Goal: Communication & Community: Participate in discussion

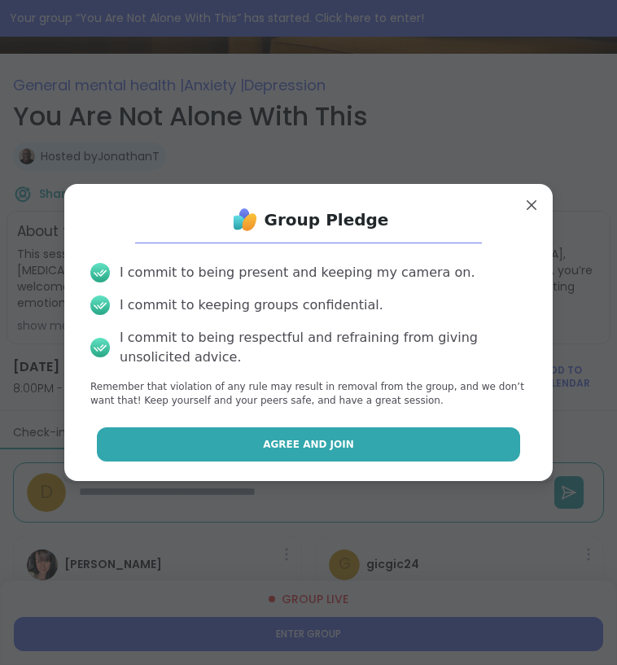
click at [329, 448] on span "Agree and Join" at bounding box center [308, 444] width 91 height 15
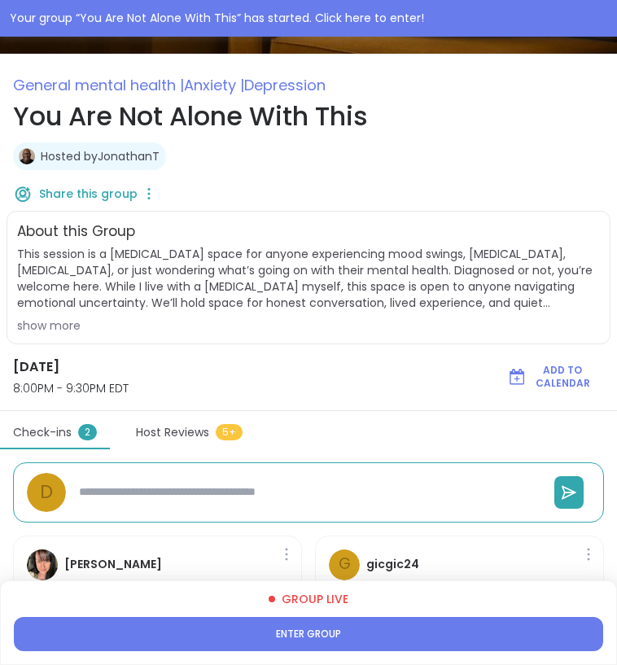
type textarea "*"
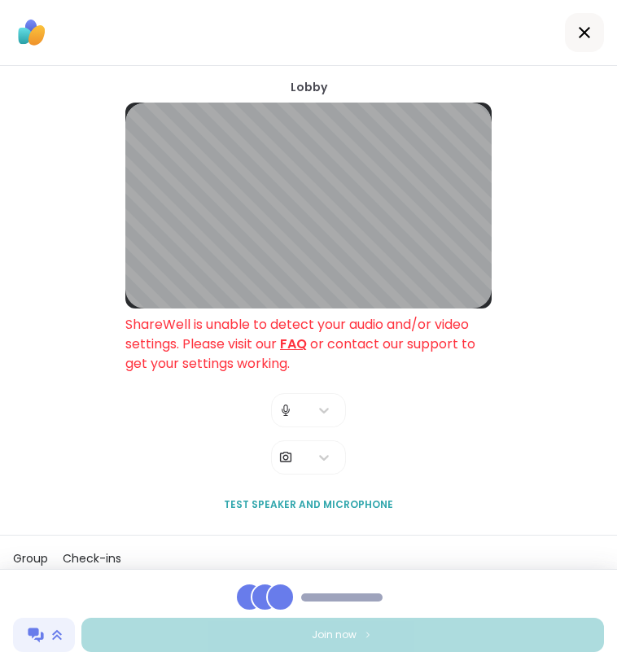
click at [581, 29] on icon at bounding box center [584, 32] width 11 height 11
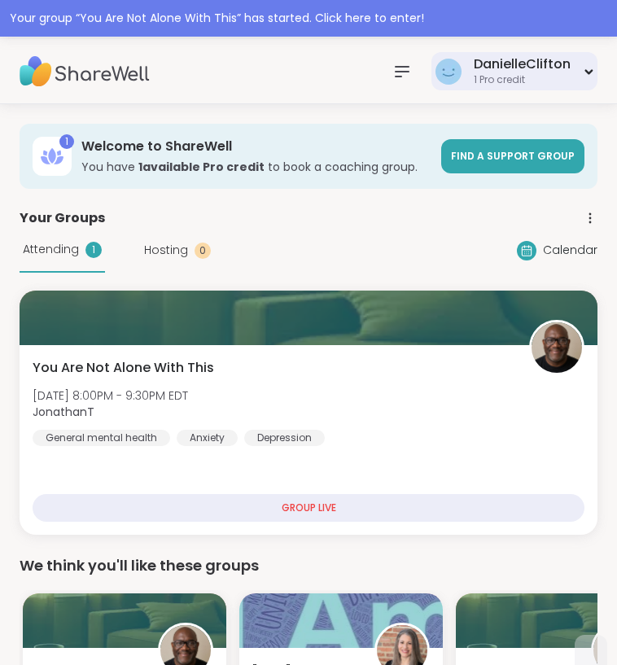
click at [576, 61] on div "DanielleClifton 1 Pro credit" at bounding box center [515, 71] width 166 height 38
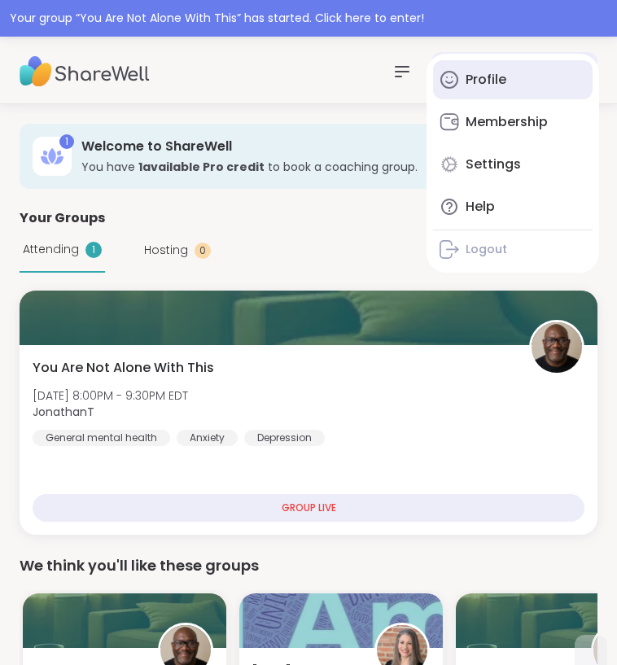
click at [507, 87] on link "Profile" at bounding box center [513, 79] width 160 height 39
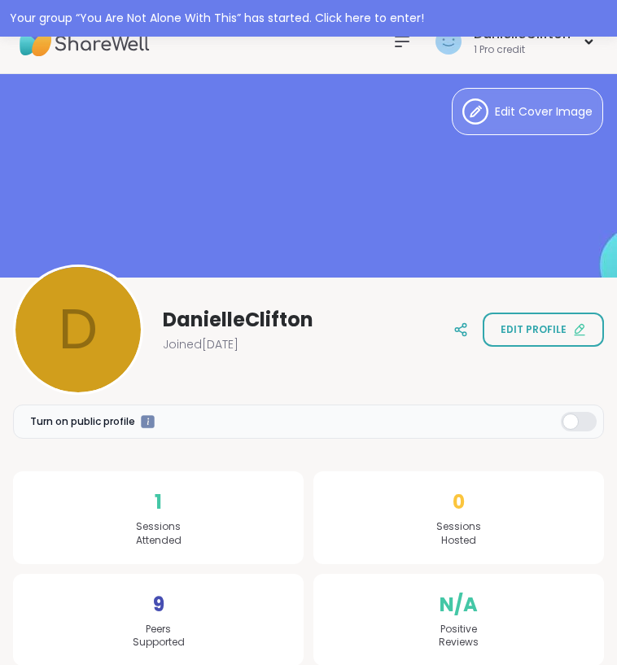
scroll to position [44, 0]
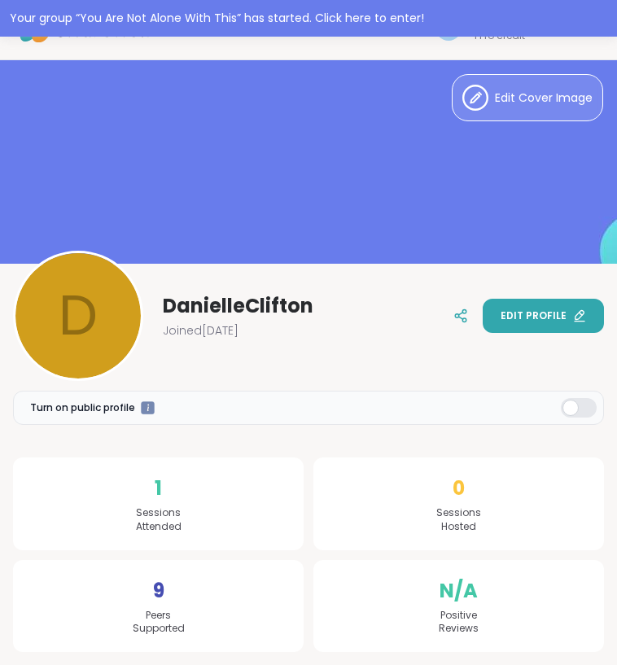
click at [564, 306] on button "Edit profile" at bounding box center [543, 316] width 121 height 34
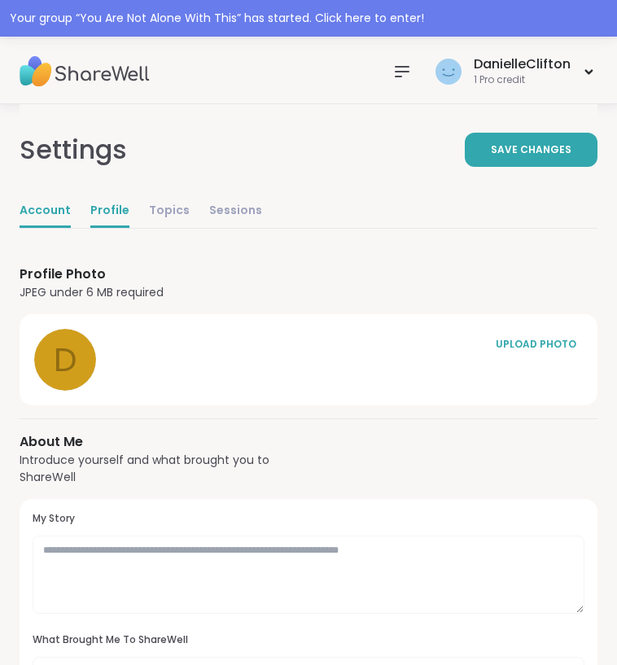
click at [49, 203] on link "Account" at bounding box center [45, 211] width 51 height 33
select select "**"
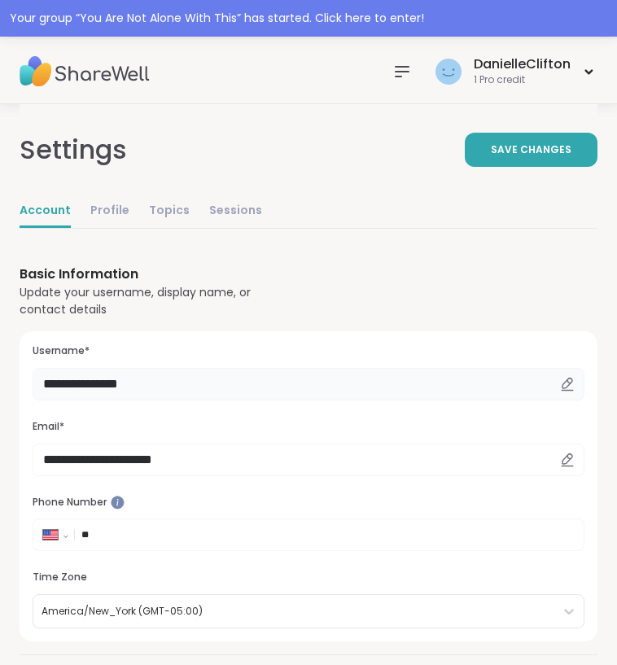
drag, startPoint x: 178, startPoint y: 384, endPoint x: 7, endPoint y: 383, distance: 171.8
type input "*"
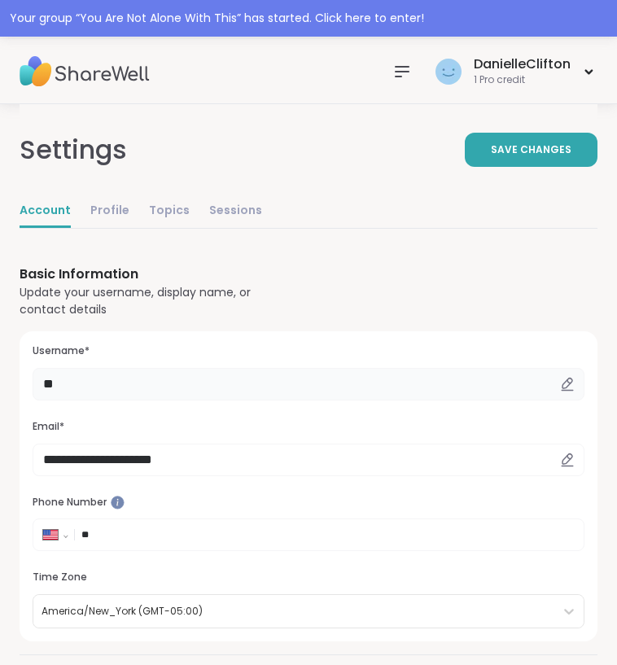
type input "*"
type input "*******"
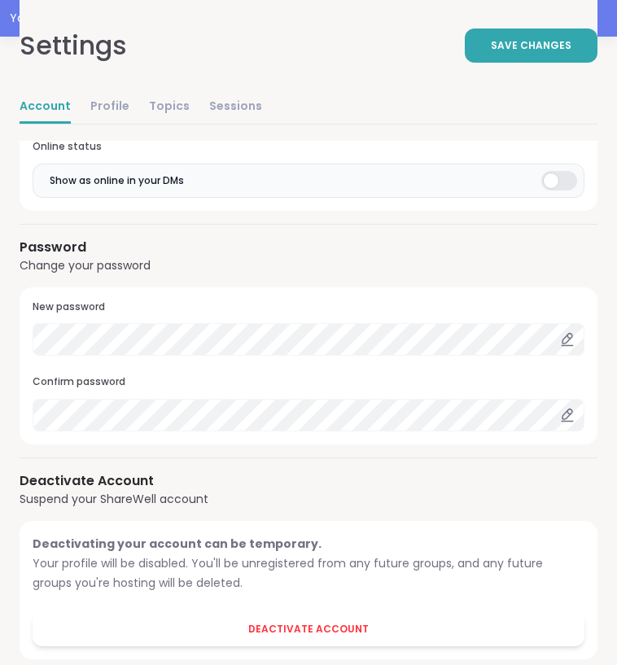
scroll to position [1671, 0]
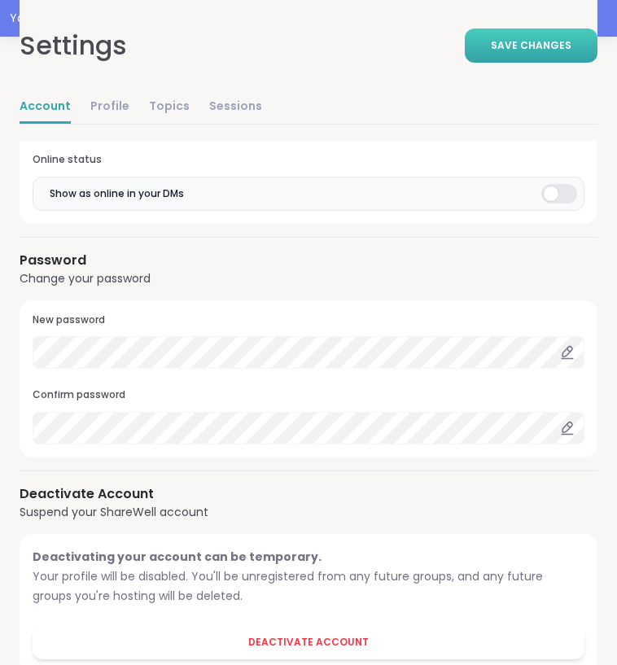
click at [542, 52] on span "Save Changes" at bounding box center [531, 45] width 81 height 15
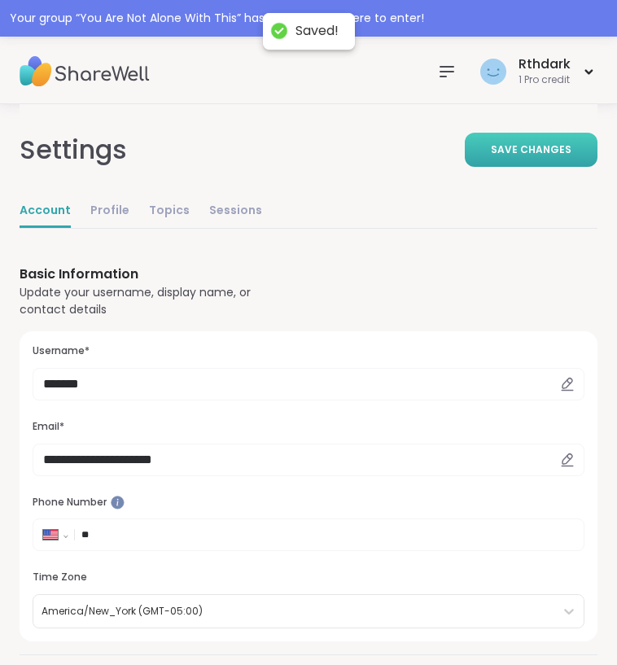
scroll to position [0, 0]
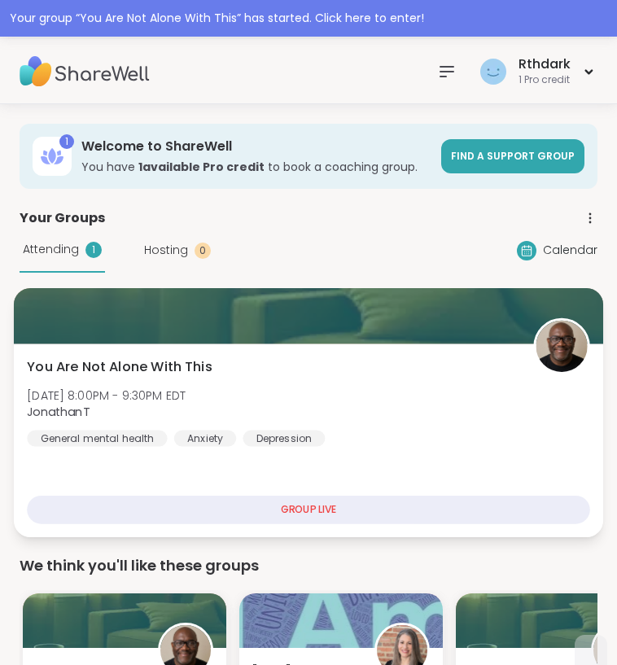
click at [323, 510] on div "GROUP LIVE" at bounding box center [309, 510] width 564 height 29
click at [305, 507] on div "GROUP LIVE" at bounding box center [309, 510] width 564 height 29
click at [314, 509] on div "GROUP LIVE" at bounding box center [309, 510] width 564 height 29
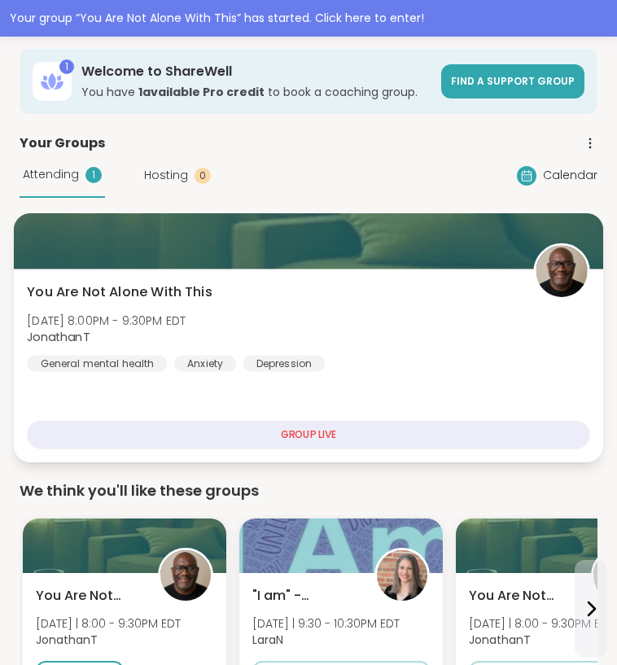
scroll to position [93, 0]
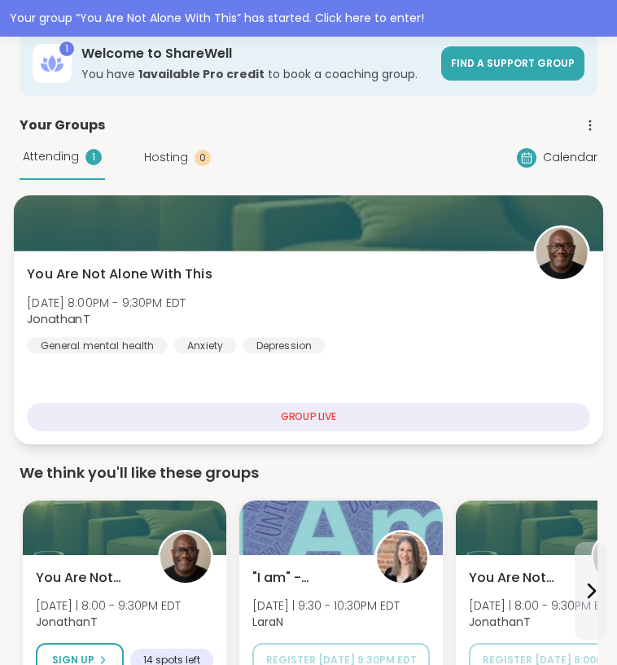
click at [302, 420] on div "GROUP LIVE" at bounding box center [309, 417] width 564 height 29
click at [127, 274] on span "You Are Not Alone With This" at bounding box center [119, 275] width 185 height 20
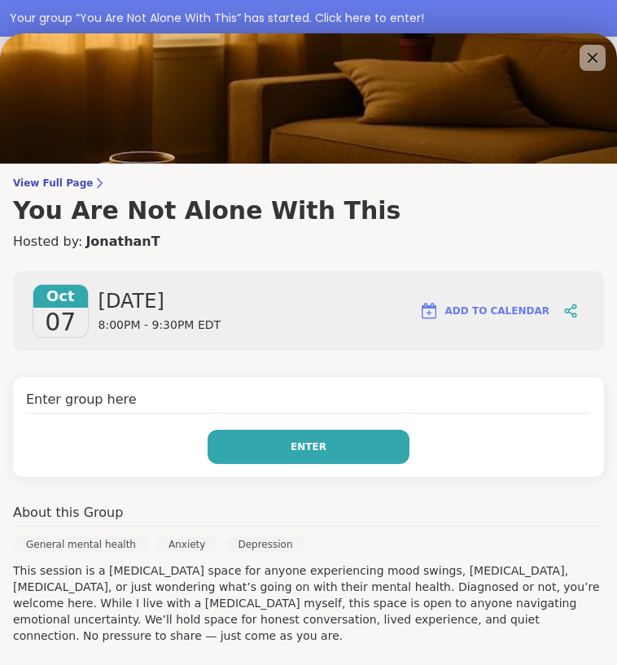
click at [333, 448] on button "Enter" at bounding box center [309, 447] width 202 height 34
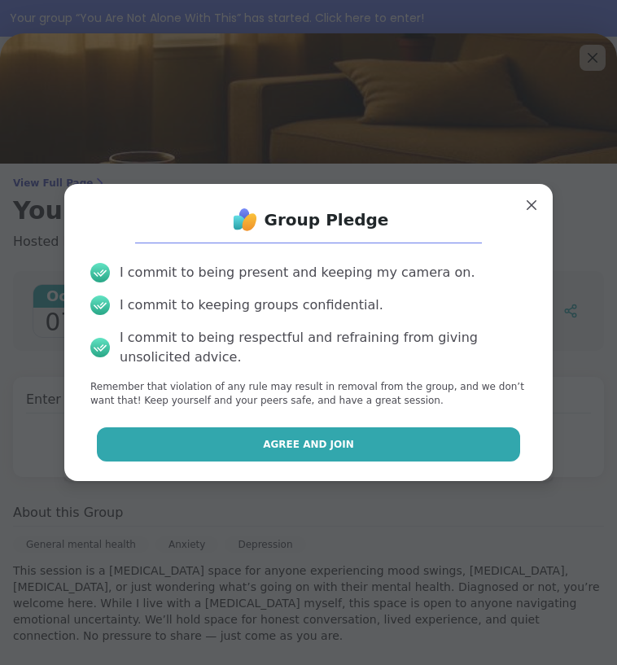
click at [334, 433] on button "Agree and Join" at bounding box center [309, 445] width 424 height 34
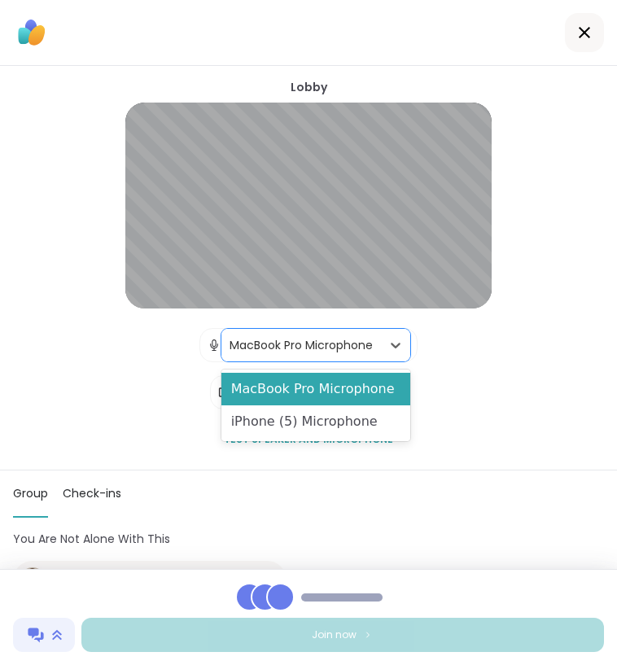
click at [223, 349] on div "MacBook Pro Microphone" at bounding box center [302, 345] width 160 height 33
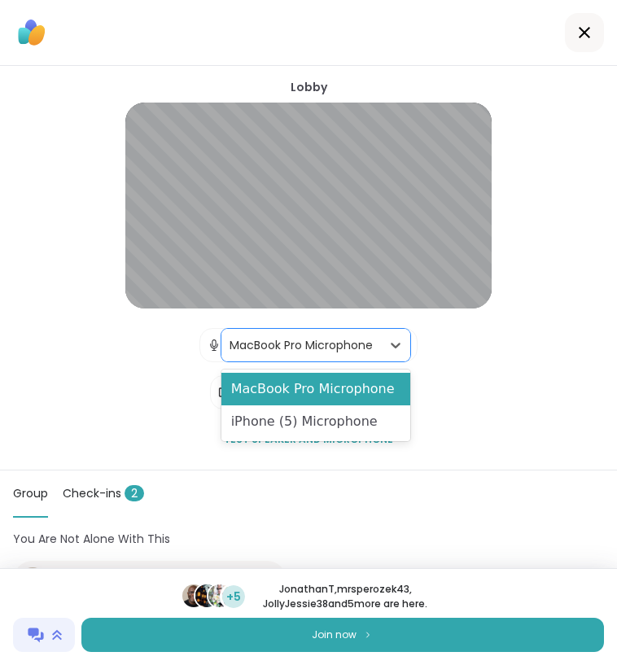
click at [285, 345] on div "MacBook Pro Microphone" at bounding box center [301, 345] width 143 height 17
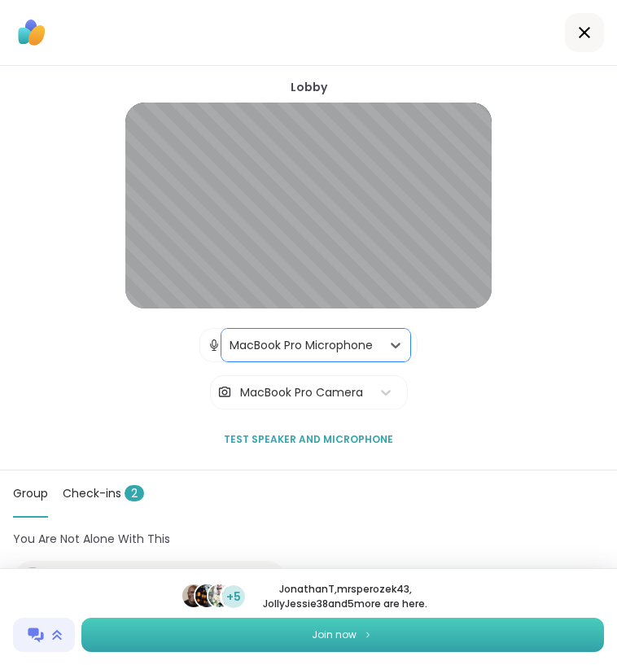
click at [347, 642] on span "Join now" at bounding box center [334, 635] width 45 height 15
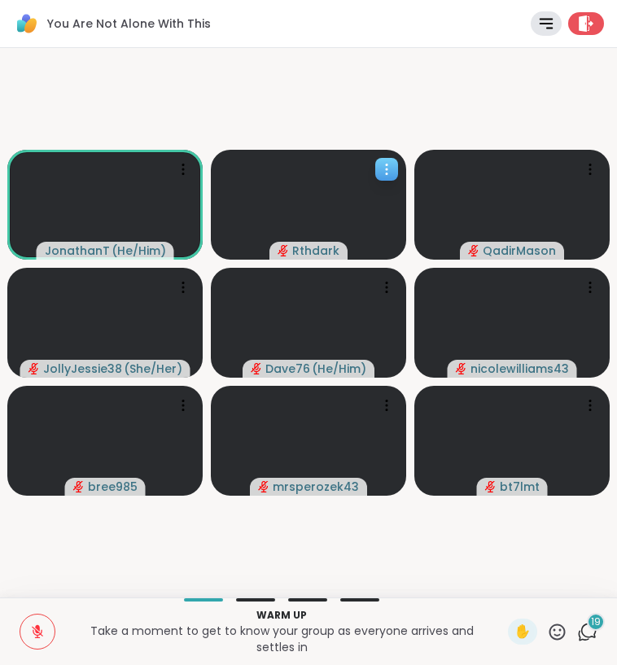
click at [387, 162] on icon at bounding box center [387, 169] width 16 height 16
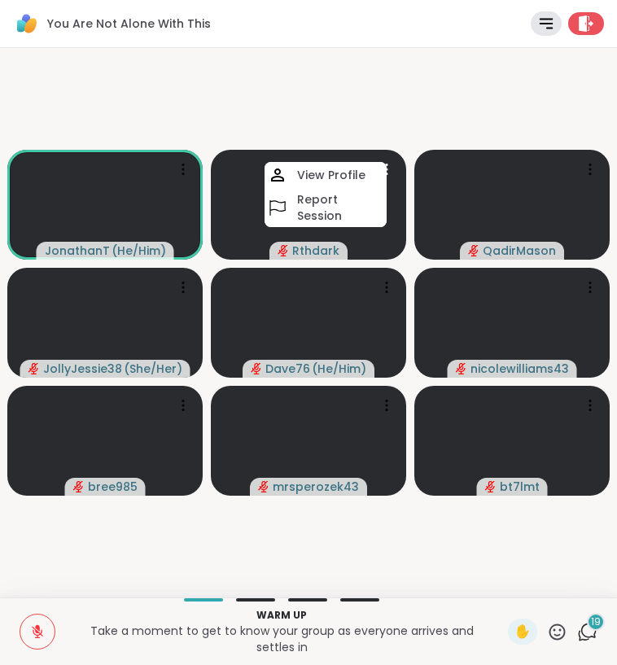
click at [375, 118] on video-player-container "JonathanT ( He/Him ) Rthdark View Profile Report Session QadirMason JollyJessie…" at bounding box center [309, 323] width 598 height 537
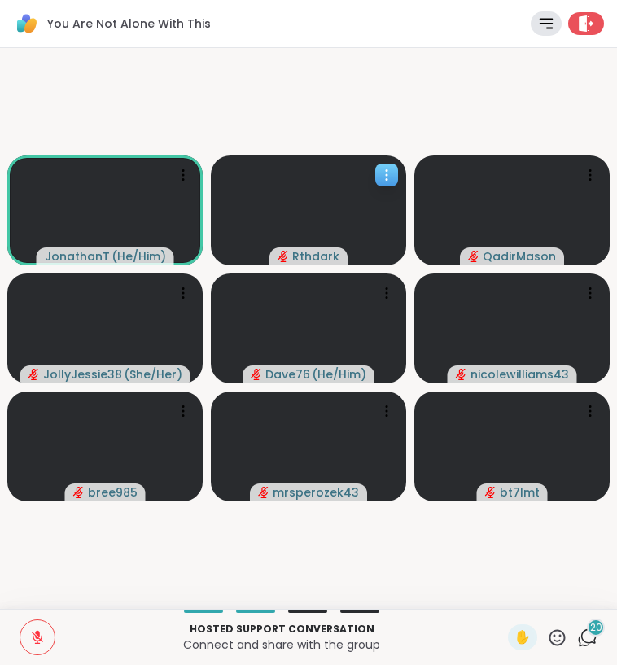
click at [387, 176] on icon at bounding box center [387, 175] width 2 height 2
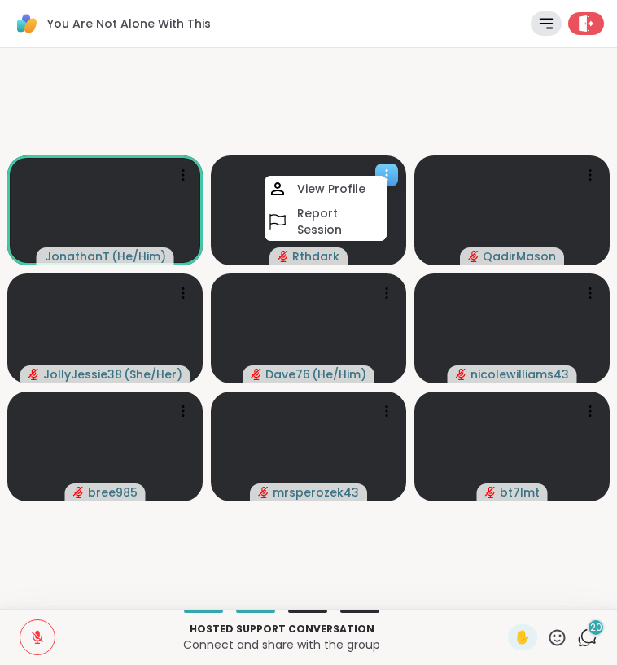
click at [387, 176] on icon at bounding box center [387, 175] width 2 height 2
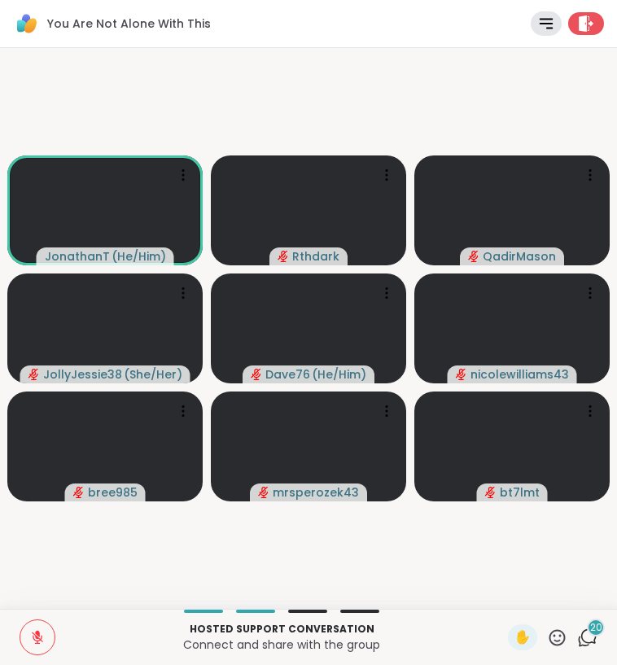
click at [405, 122] on video-player-container "JonathanT ( He/Him ) Rthdark QadirMason JollyJessie38 ( She/Her ) Dave76 ( He/H…" at bounding box center [309, 329] width 598 height 548
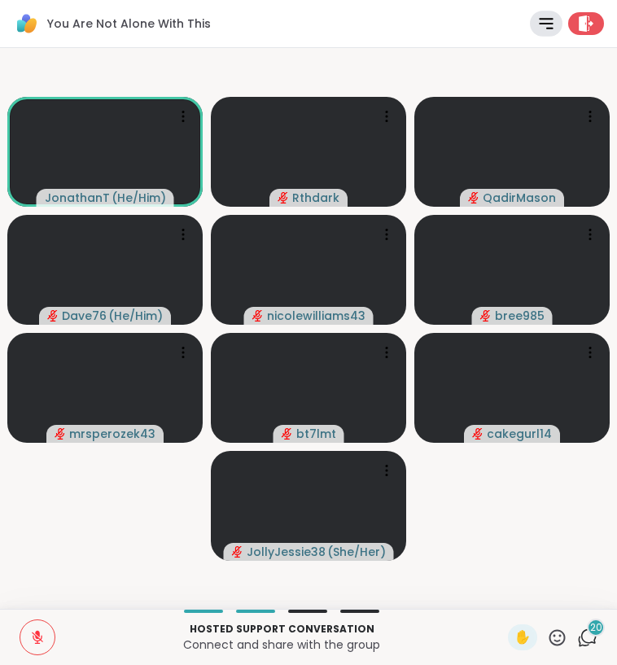
click at [546, 27] on icon at bounding box center [546, 23] width 19 height 19
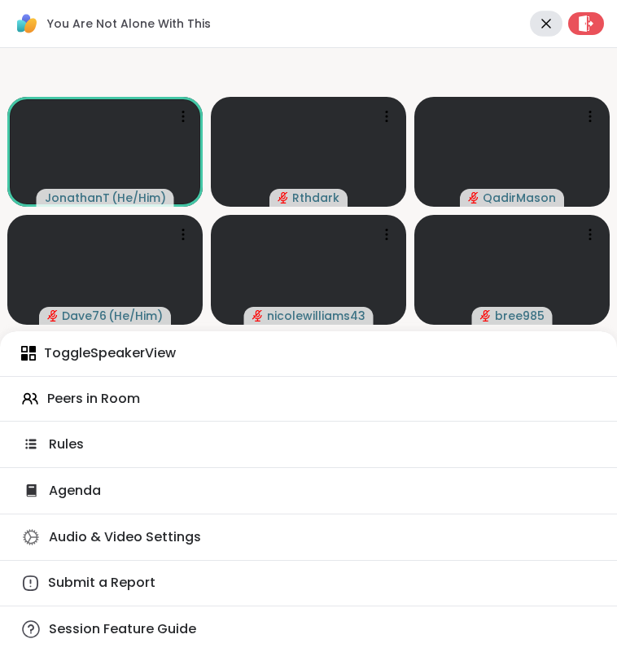
click at [546, 26] on icon at bounding box center [546, 23] width 19 height 19
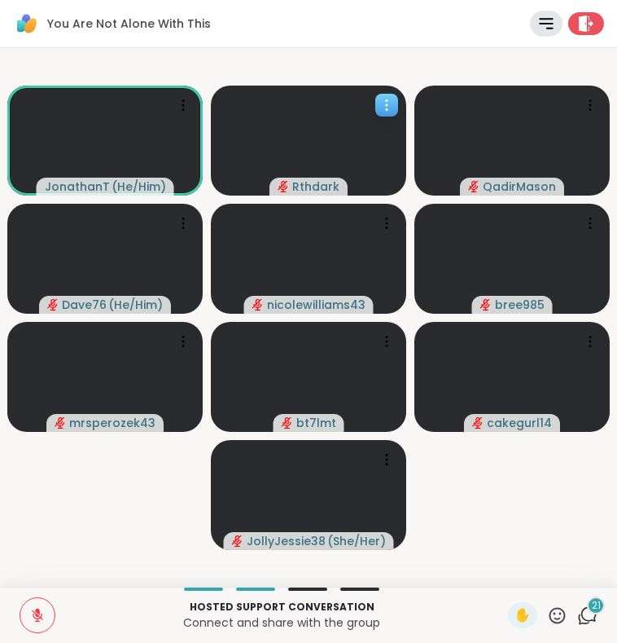
click at [379, 105] on icon at bounding box center [387, 105] width 16 height 16
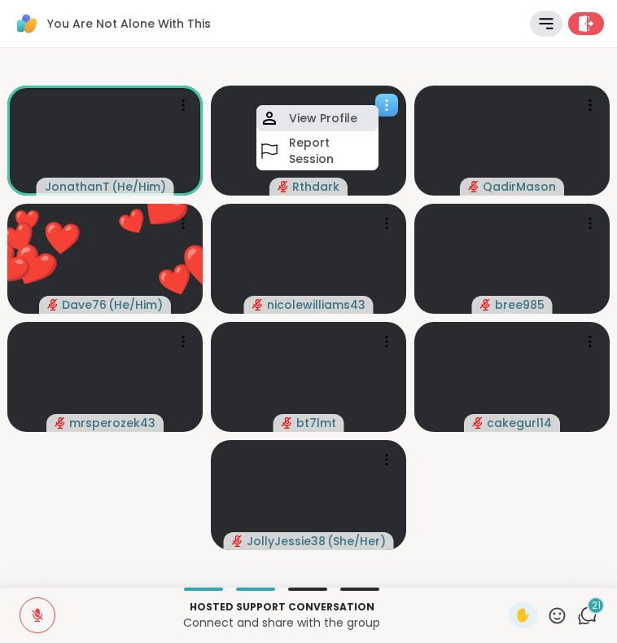
click at [352, 112] on h4 "View Profile" at bounding box center [323, 118] width 68 height 16
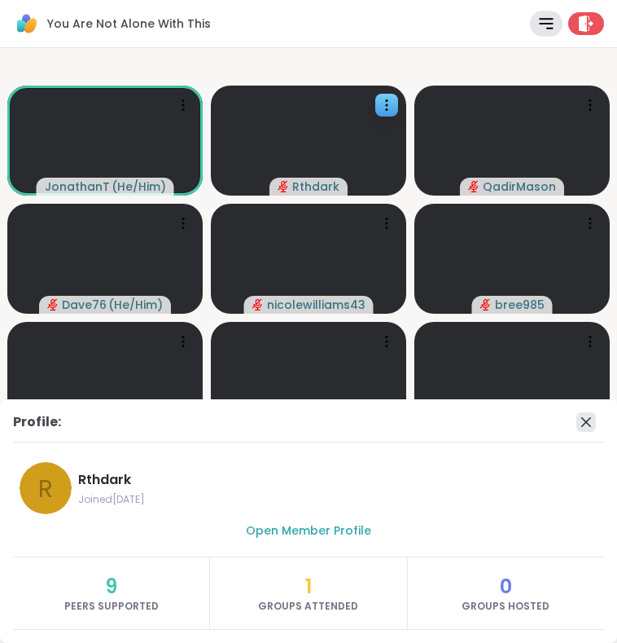
click at [586, 424] on icon at bounding box center [587, 422] width 20 height 20
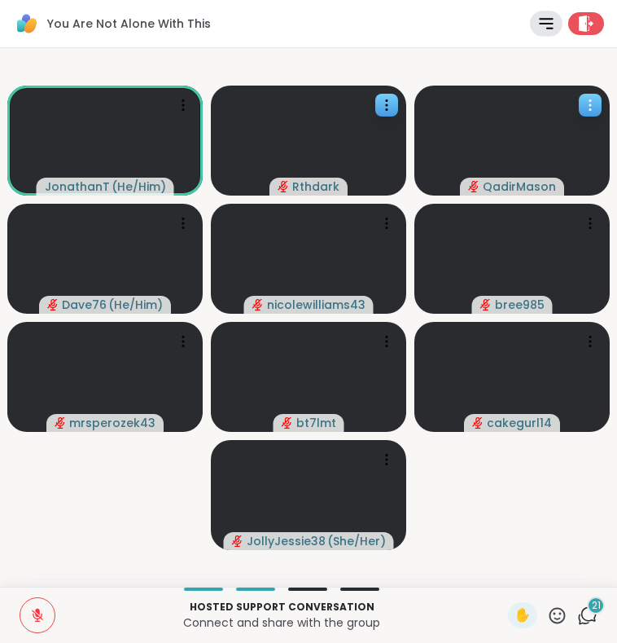
click at [590, 105] on icon at bounding box center [591, 105] width 2 height 2
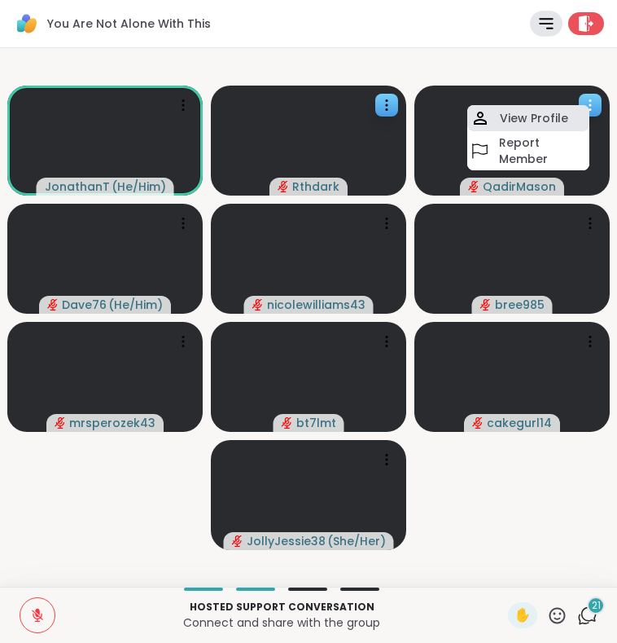
click at [543, 121] on h4 "View Profile" at bounding box center [534, 118] width 68 height 16
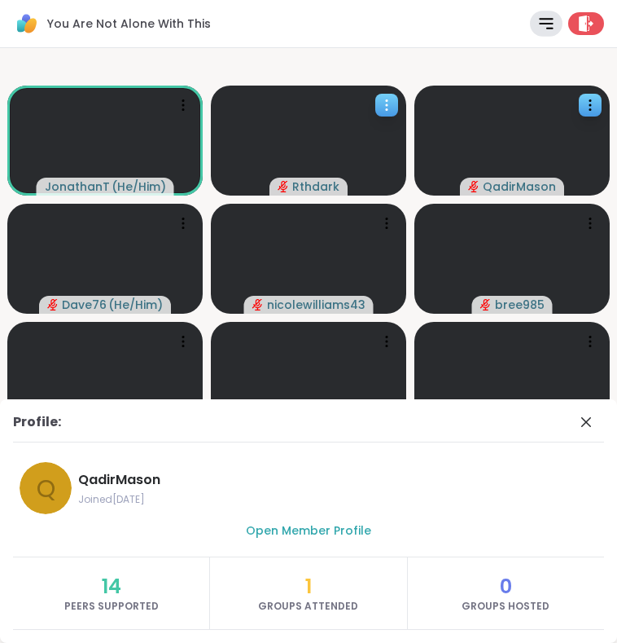
click at [393, 108] on icon at bounding box center [387, 105] width 16 height 16
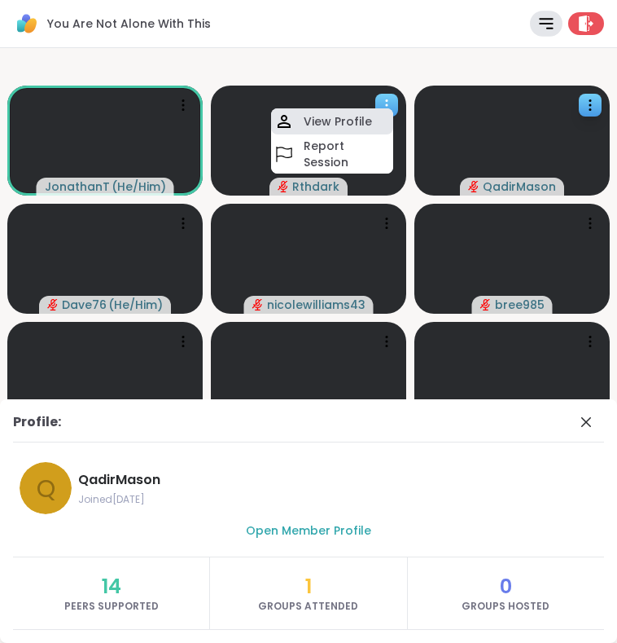
click at [359, 125] on h4 "View Profile" at bounding box center [338, 121] width 68 height 16
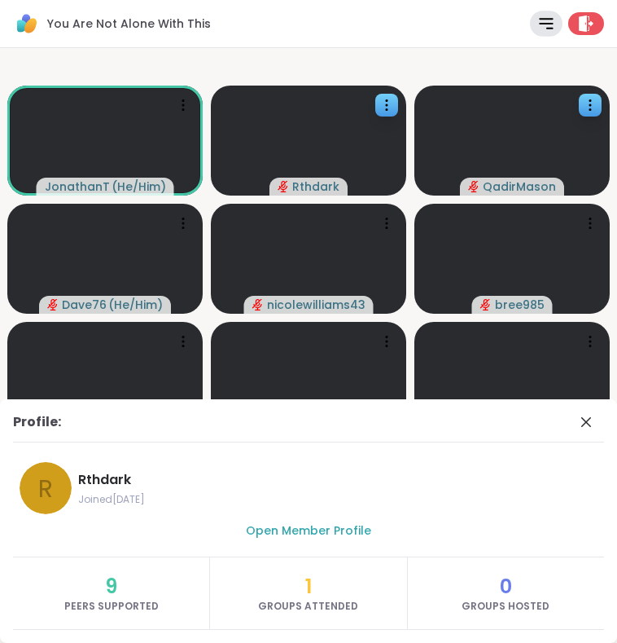
click at [327, 60] on video-player-container "JonathanT ( He/Him ) Rthdark QadirMason Dave76 ( He/Him ) nicolewilliams43 bree…" at bounding box center [309, 317] width 598 height 525
click at [586, 419] on icon at bounding box center [587, 422] width 20 height 20
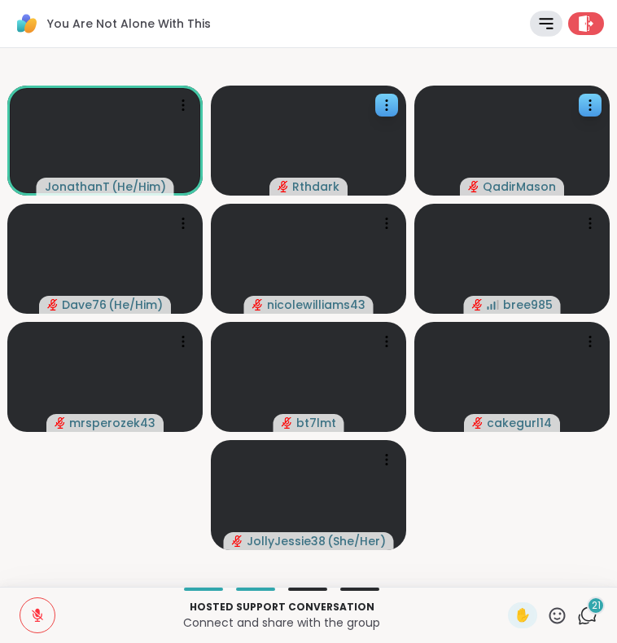
click at [590, 615] on icon at bounding box center [587, 615] width 20 height 20
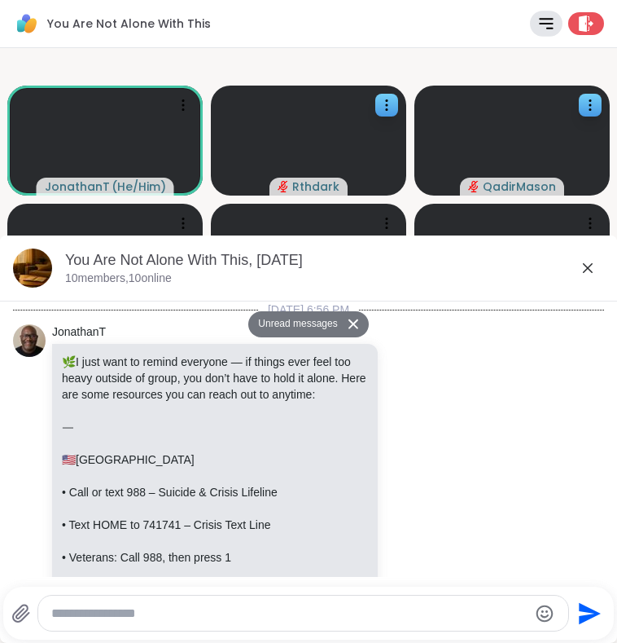
scroll to position [4568, 0]
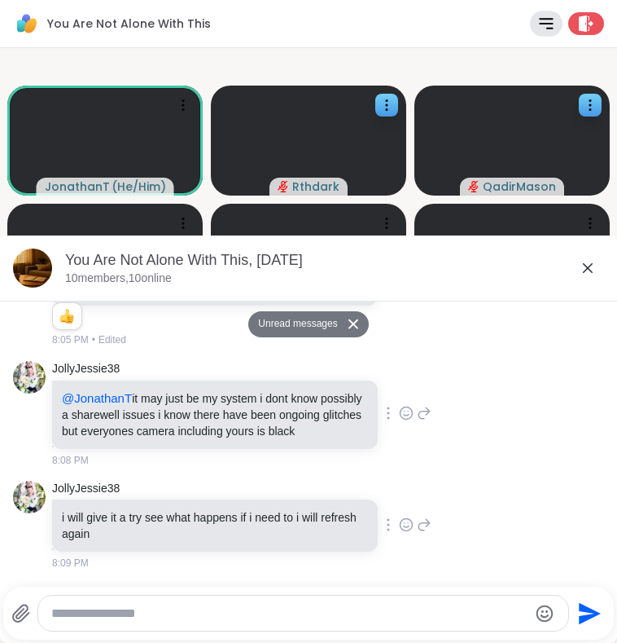
drag, startPoint x: 230, startPoint y: 376, endPoint x: 242, endPoint y: 425, distance: 50.4
click at [242, 425] on p "@JonathanT it may just be my system i dont know possibly a sharewell issues i k…" at bounding box center [215, 414] width 306 height 49
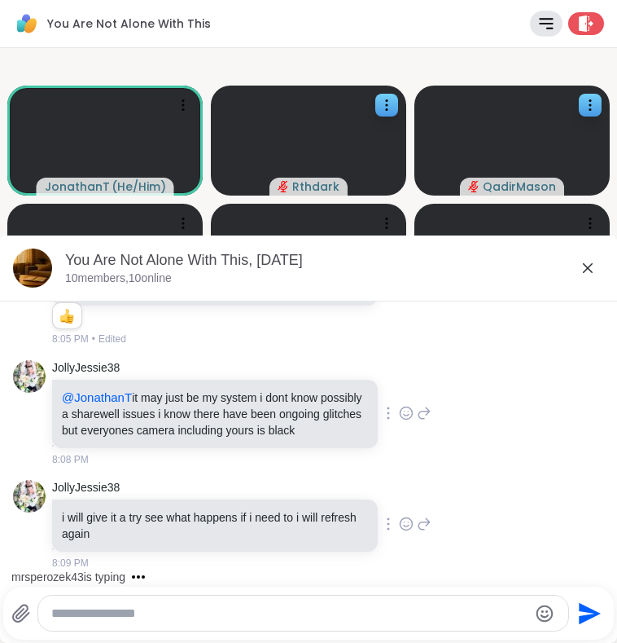
click at [33, 428] on div "JollyJessie38 @JonathanT it may just be my system i dont know possibly a sharew…" at bounding box center [308, 413] width 591 height 120
drag, startPoint x: 204, startPoint y: 410, endPoint x: 220, endPoint y: 428, distance: 24.2
click at [220, 428] on p "@JonathanT it may just be my system i dont know possibly a sharewell issues i k…" at bounding box center [215, 413] width 306 height 49
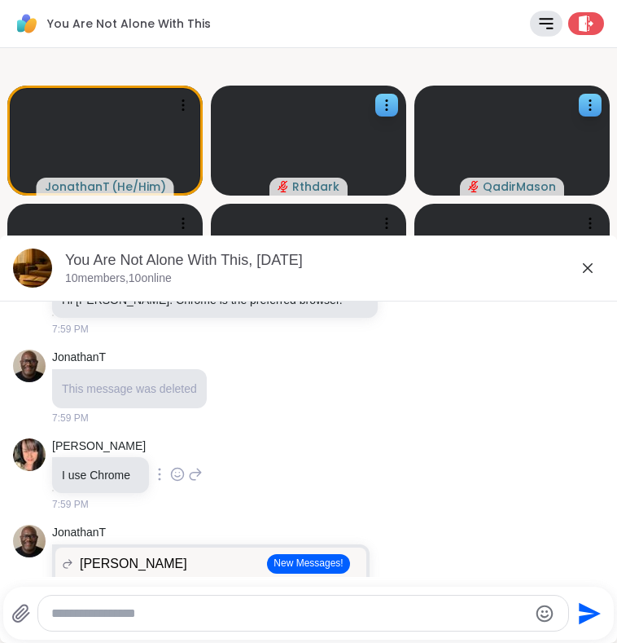
scroll to position [3304, 0]
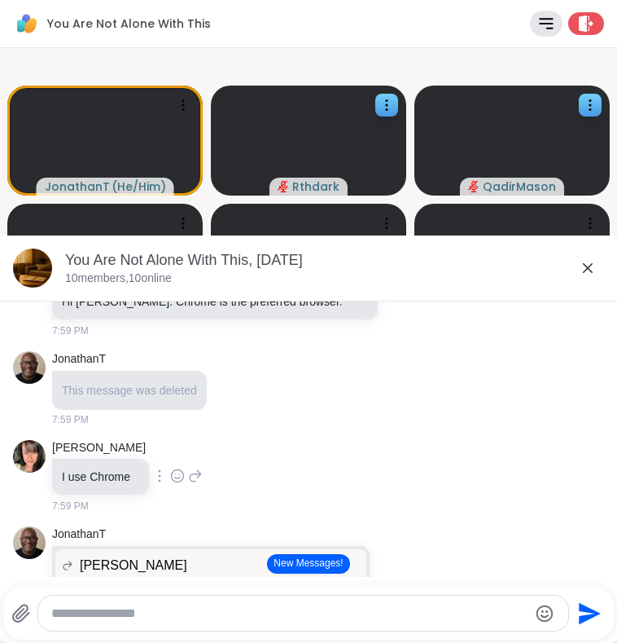
click at [244, 59] on video-player-container "JonathanT ( He/Him ) Rthdark QadirMason Dave76 ( He/Him ) nicolewilliams43 bree…" at bounding box center [309, 317] width 598 height 525
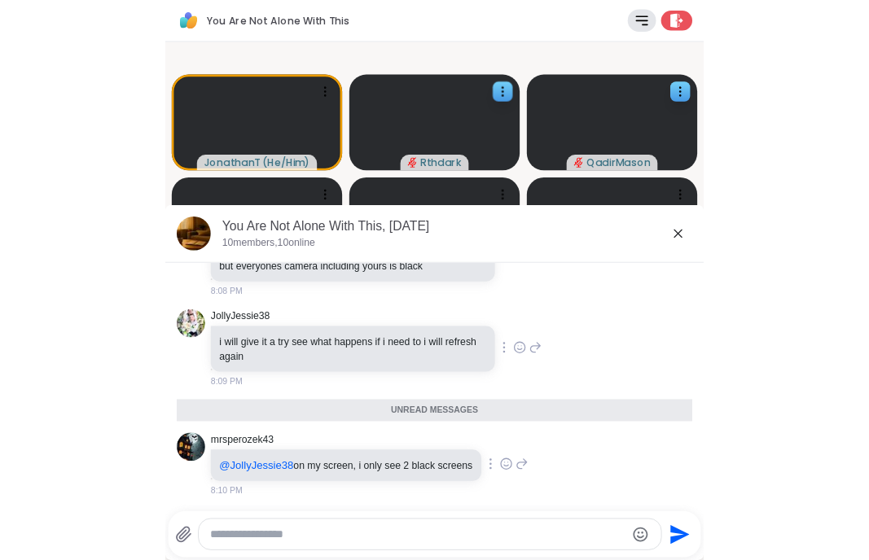
scroll to position [4616, 0]
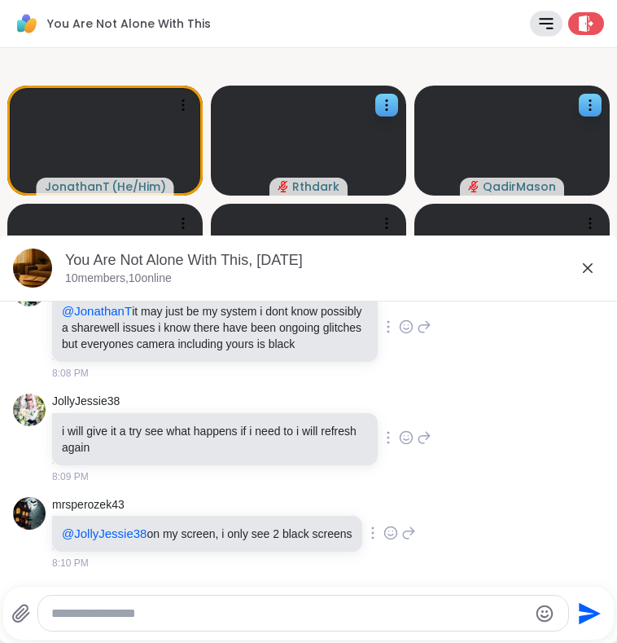
click at [277, 55] on video-player-container "JonathanT ( He/Him ) Rthdark QadirMason Dave76 ( He/Him ) nicolewilliams43 bree…" at bounding box center [309, 317] width 598 height 525
click at [590, 268] on icon at bounding box center [588, 268] width 20 height 20
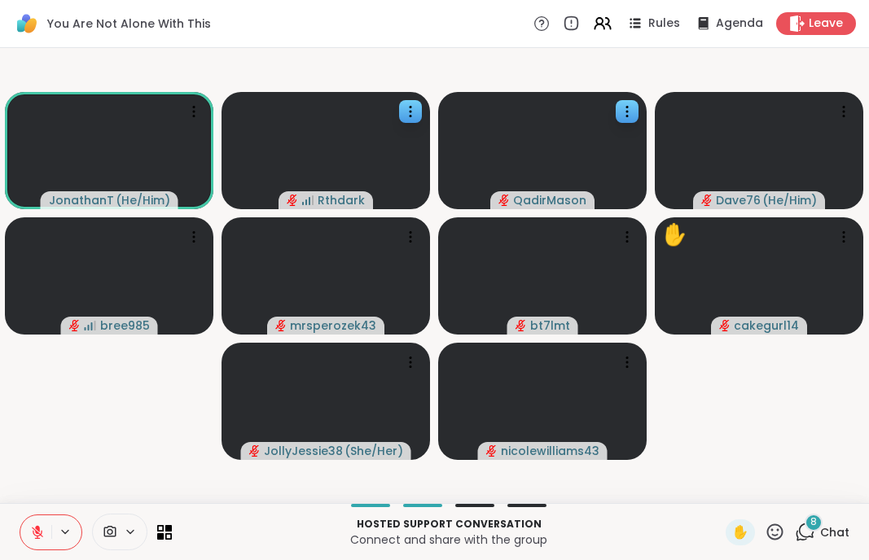
click at [617, 533] on icon at bounding box center [805, 532] width 20 height 20
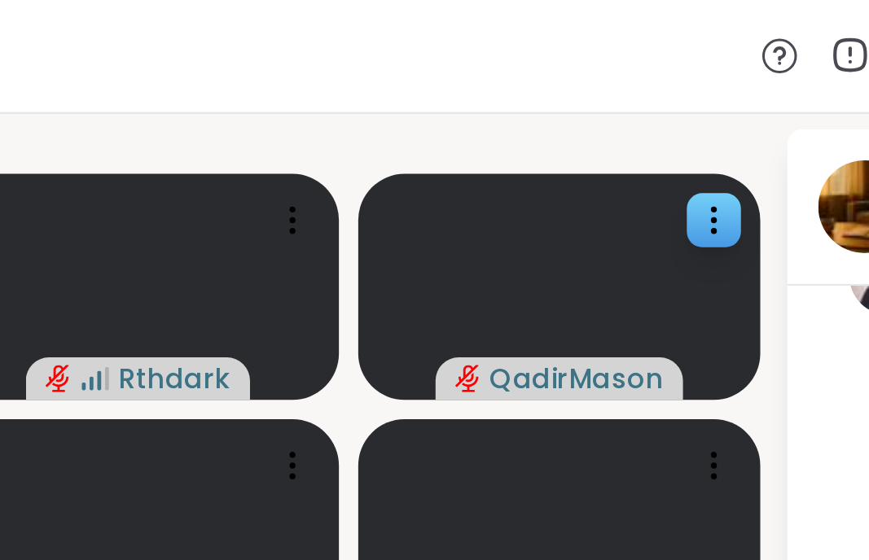
scroll to position [0, 0]
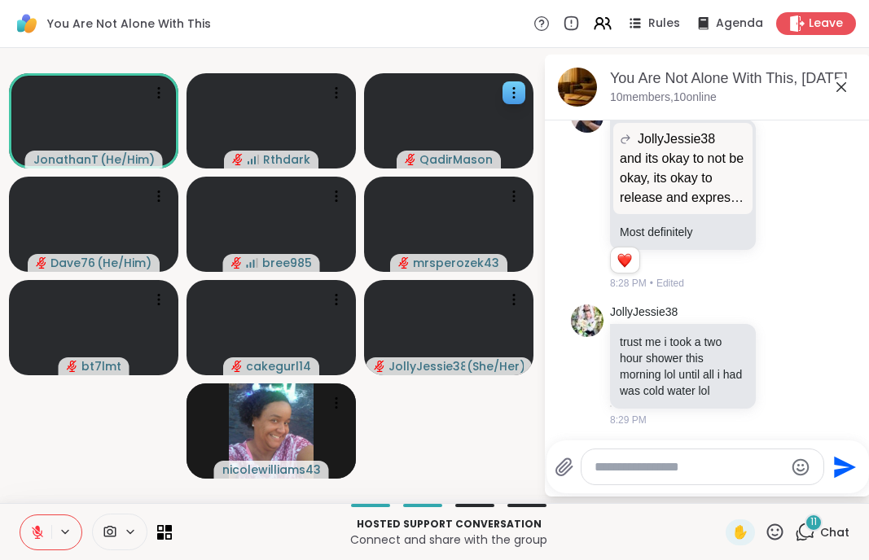
click at [617, 89] on icon at bounding box center [842, 87] width 20 height 20
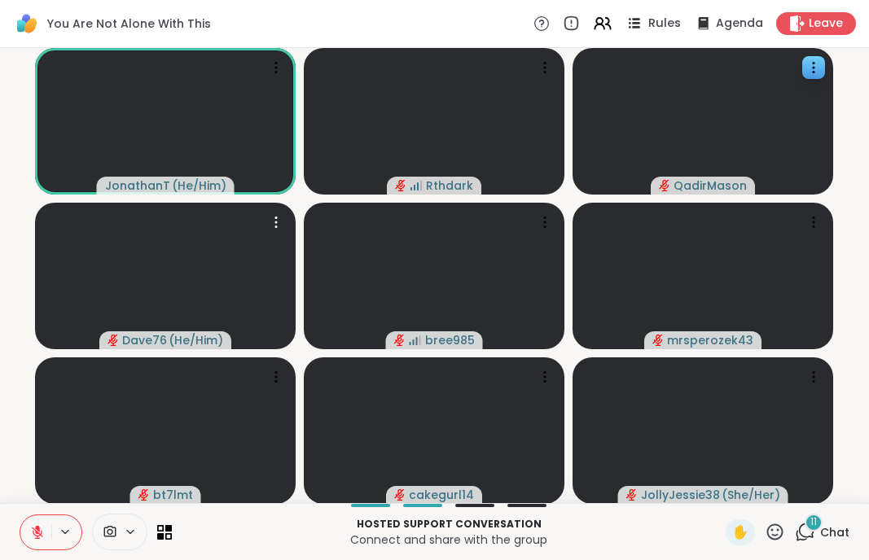
click at [617, 24] on icon at bounding box center [634, 23] width 20 height 20
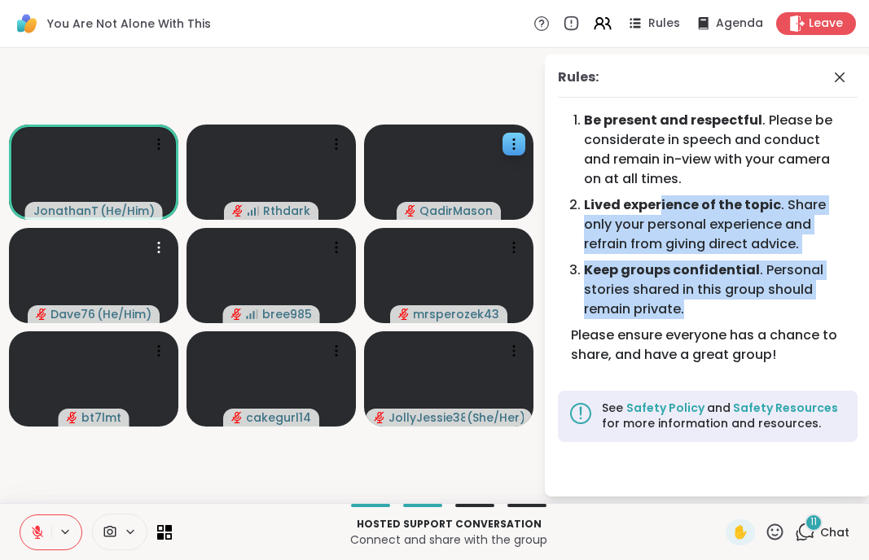
drag, startPoint x: 660, startPoint y: 199, endPoint x: 721, endPoint y: 303, distance: 120.4
click at [617, 304] on ol "Be present and respectful . Please be considerate in speech and conduct and rem…" at bounding box center [708, 218] width 274 height 215
click at [617, 303] on li "Keep groups confidential . Personal stories shared in this group should remain …" at bounding box center [714, 290] width 261 height 59
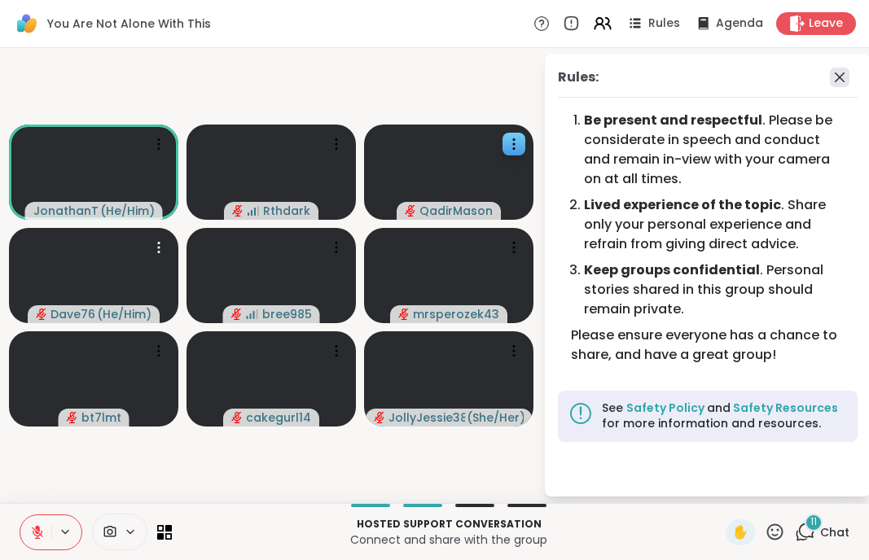
click at [617, 81] on icon at bounding box center [840, 78] width 20 height 20
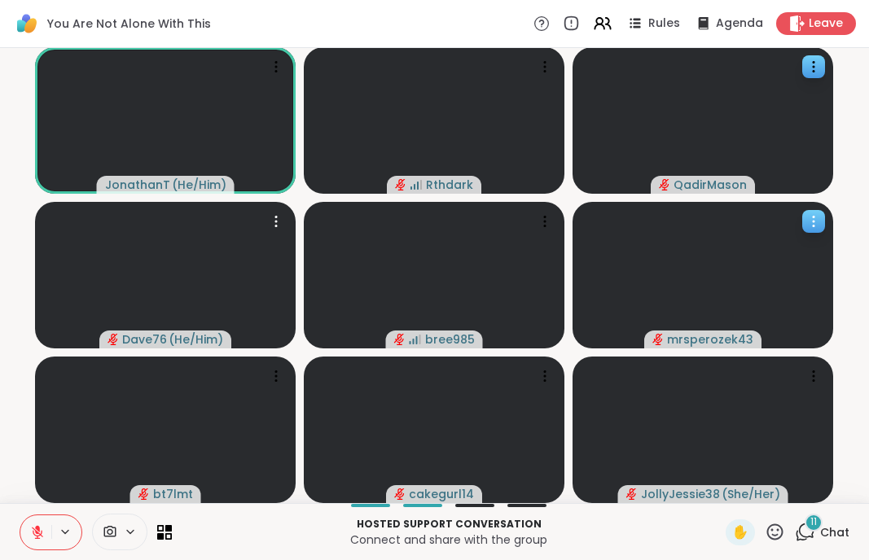
scroll to position [1, 0]
click at [617, 526] on span "11" at bounding box center [813, 523] width 7 height 14
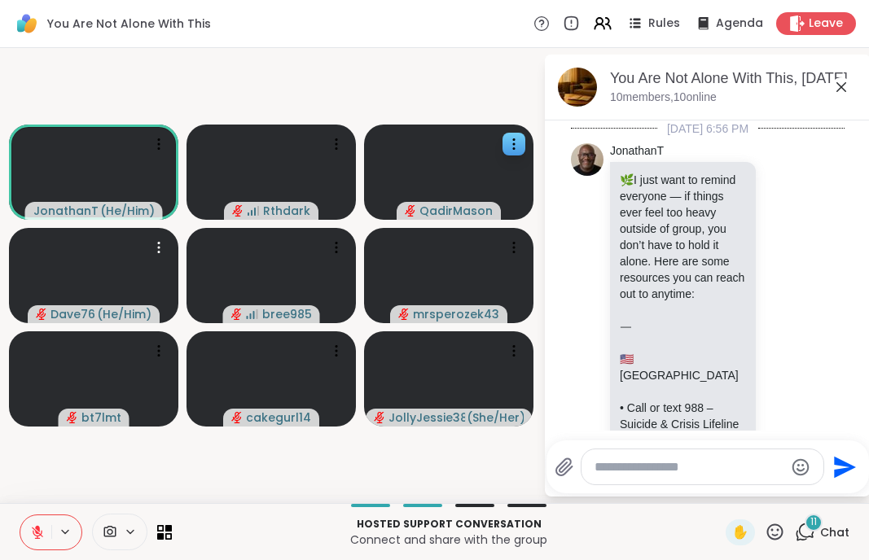
scroll to position [13585, 0]
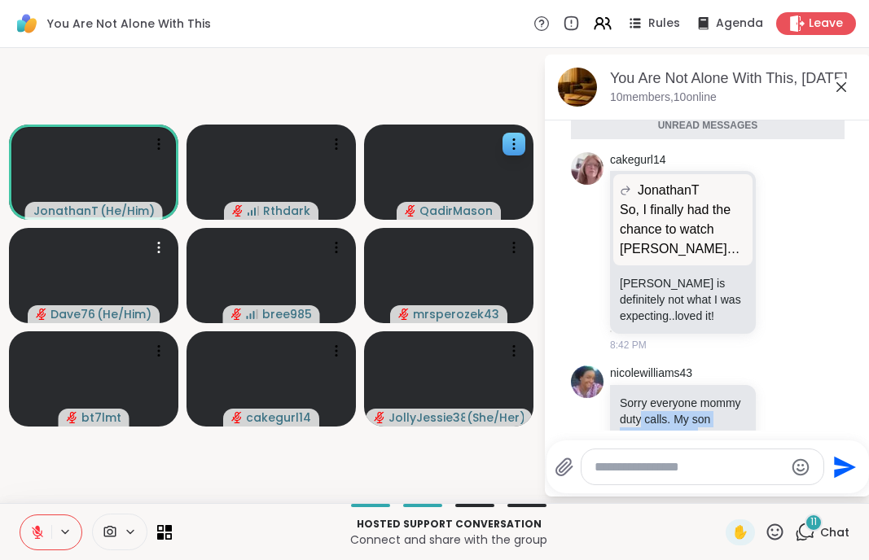
drag, startPoint x: 644, startPoint y: 335, endPoint x: 704, endPoint y: 388, distance: 80.1
click at [617, 395] on p "Sorry everyone mommy duty calls. My son having a major [MEDICAL_DATA]. Hope eve…" at bounding box center [683, 444] width 126 height 98
drag, startPoint x: 678, startPoint y: 375, endPoint x: 722, endPoint y: 391, distance: 46.9
click at [617, 395] on p "Sorry everyone mommy duty calls. My son having a major [MEDICAL_DATA]. Hope eve…" at bounding box center [683, 444] width 126 height 98
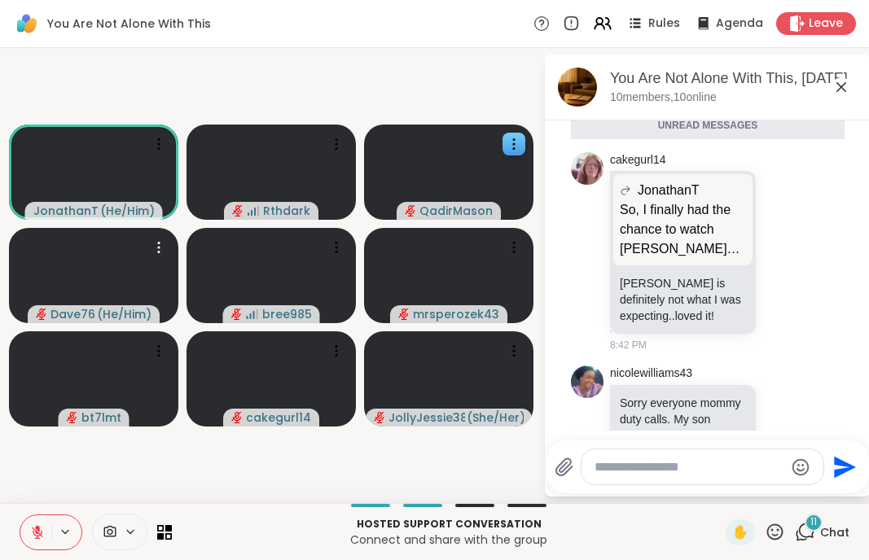
click at [617, 395] on p "Sorry everyone mommy duty calls. My son having a major [MEDICAL_DATA]. Hope eve…" at bounding box center [683, 444] width 126 height 98
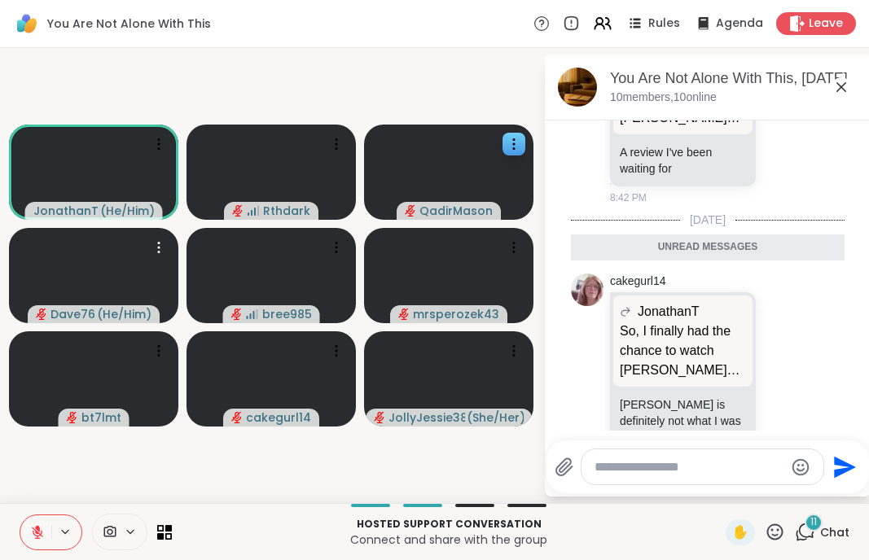
scroll to position [13466, 0]
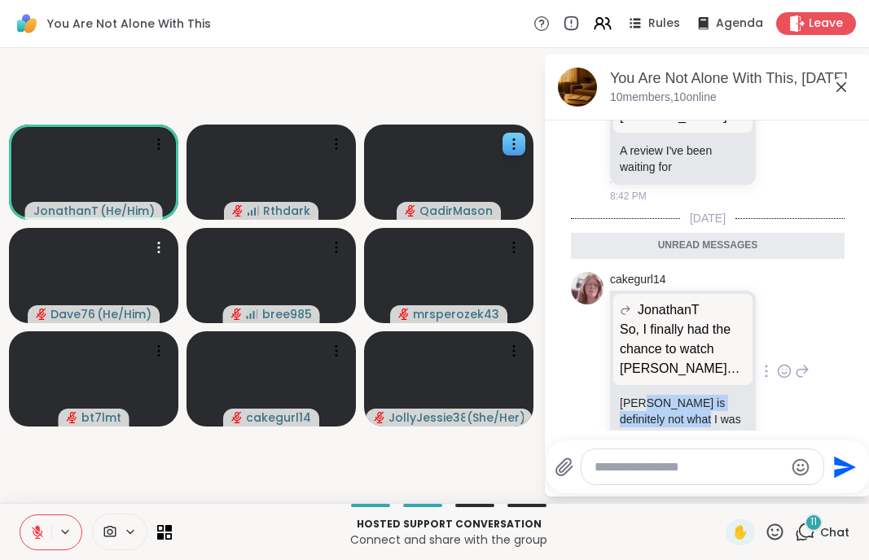
drag, startPoint x: 644, startPoint y: 328, endPoint x: 682, endPoint y: 345, distance: 41.9
click at [617, 395] on p "[PERSON_NAME] is definitely not what I was expecting..loved it!" at bounding box center [683, 419] width 126 height 49
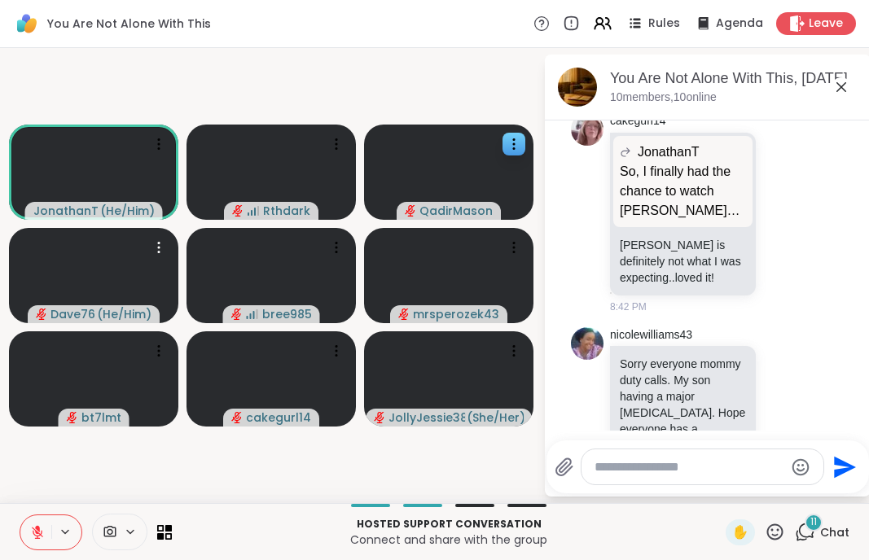
scroll to position [13547, 0]
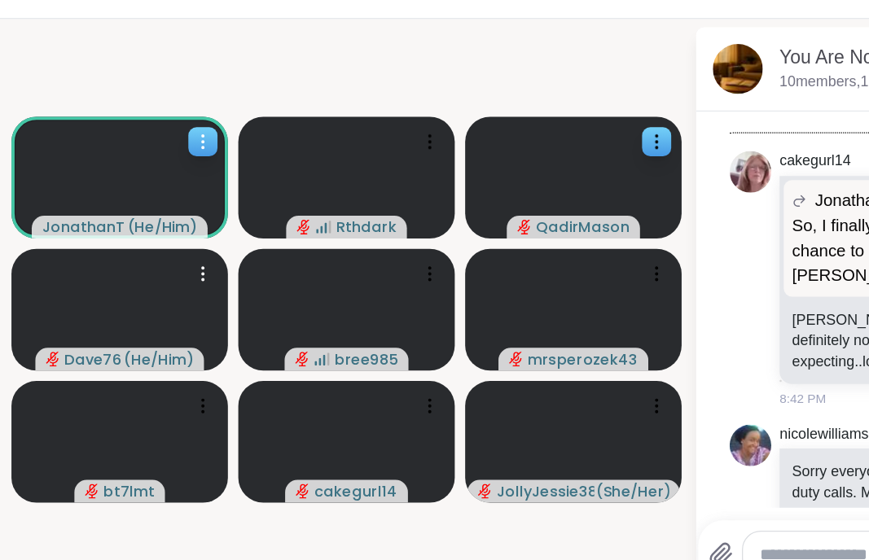
click at [159, 136] on icon at bounding box center [159, 144] width 16 height 16
click at [155, 73] on video-player-container "JonathanT ( He/Him ) Rthdark QadirMason Dave76 ( He/Him ) bree985 mrsperozek43 …" at bounding box center [272, 276] width 524 height 442
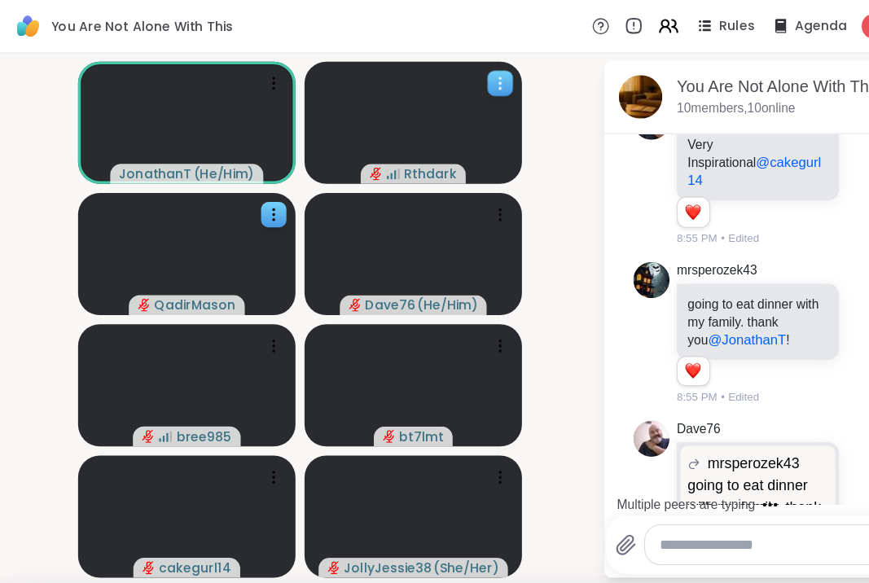
scroll to position [0, 0]
click at [249, 195] on icon at bounding box center [247, 193] width 16 height 16
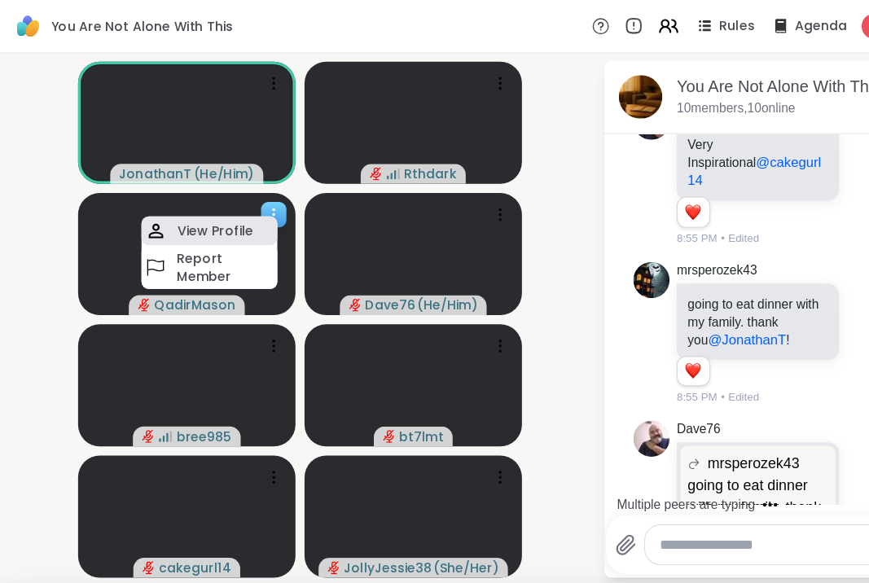
click at [222, 210] on h4 "View Profile" at bounding box center [195, 208] width 68 height 16
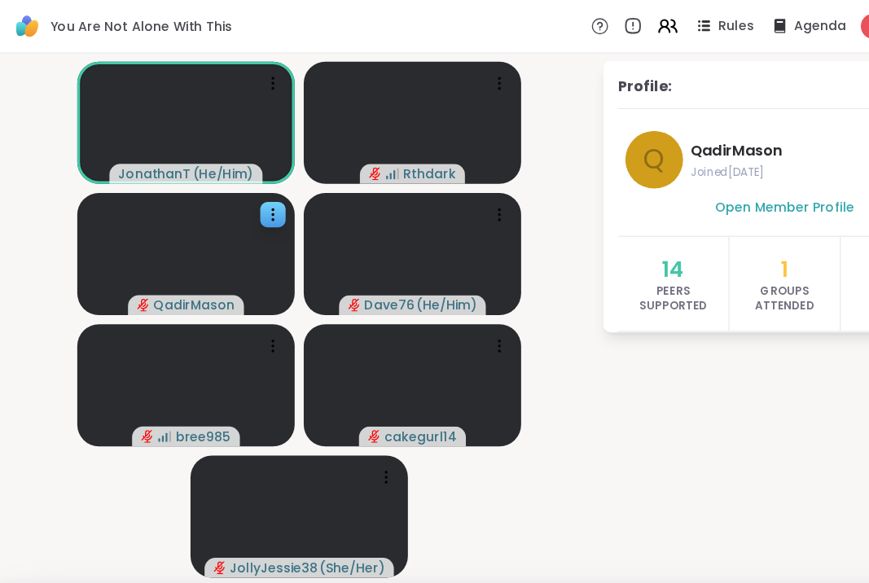
click at [538, 83] on div "Profile: Q QadirMason Joined [DATE] Open Member Profile 14 Peers Supported 1 Gr…" at bounding box center [696, 287] width 326 height 465
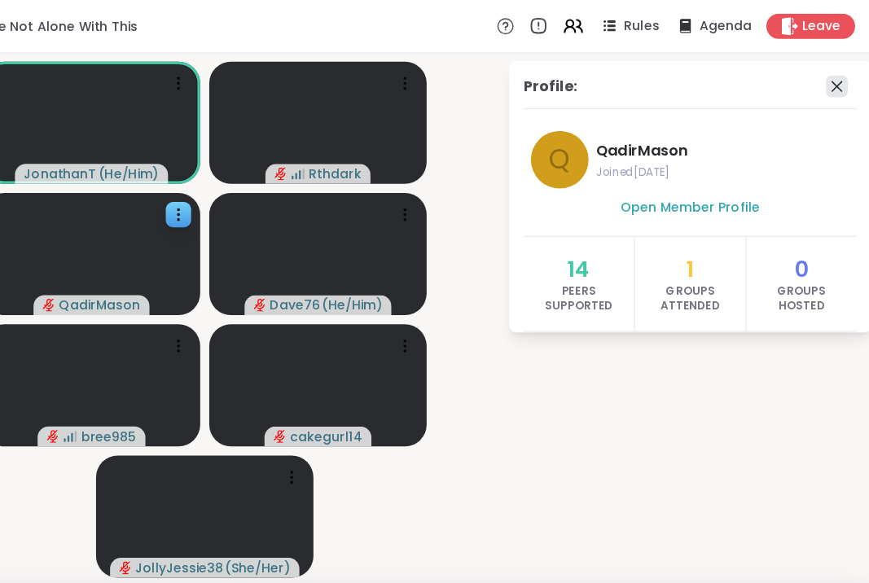
click at [617, 78] on icon at bounding box center [840, 78] width 20 height 20
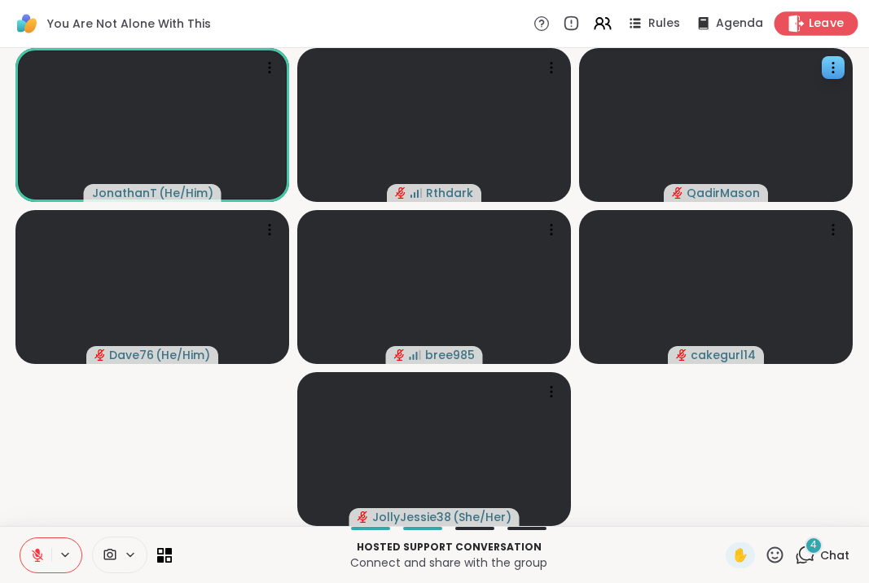
click at [617, 28] on span "Leave" at bounding box center [827, 23] width 36 height 17
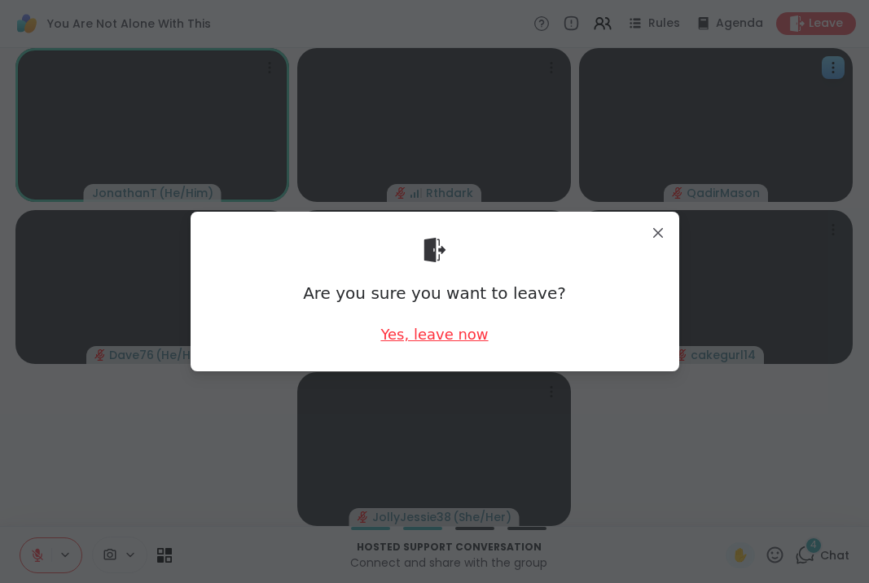
click at [437, 340] on div "Yes, leave now" at bounding box center [434, 334] width 108 height 20
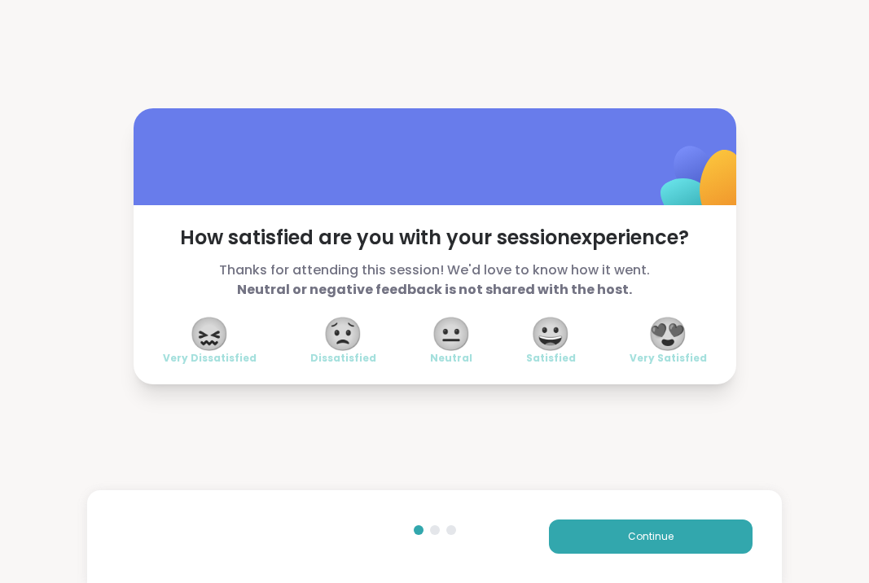
click at [327, 334] on span "😟" at bounding box center [343, 333] width 41 height 29
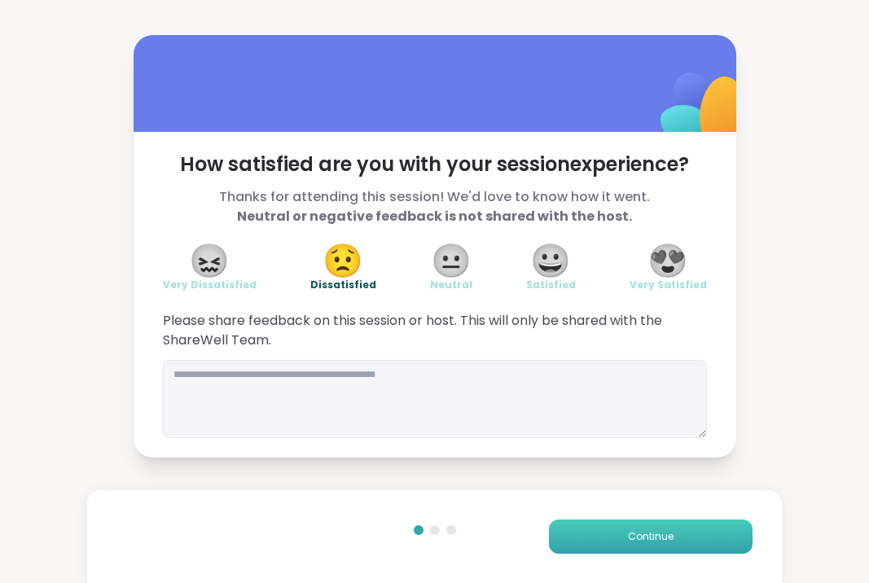
click at [617, 529] on button "Continue" at bounding box center [651, 537] width 204 height 34
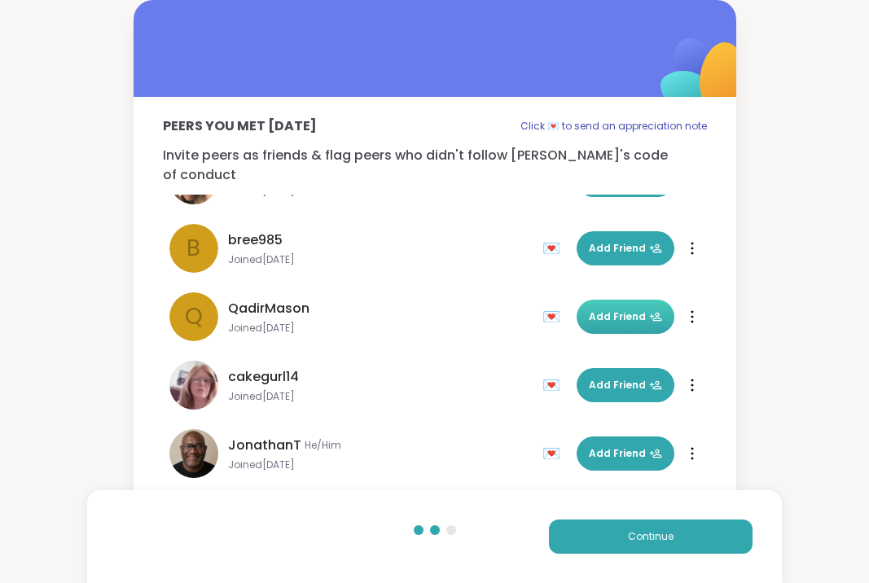
scroll to position [323, 0]
click at [617, 530] on button "Continue" at bounding box center [651, 537] width 204 height 34
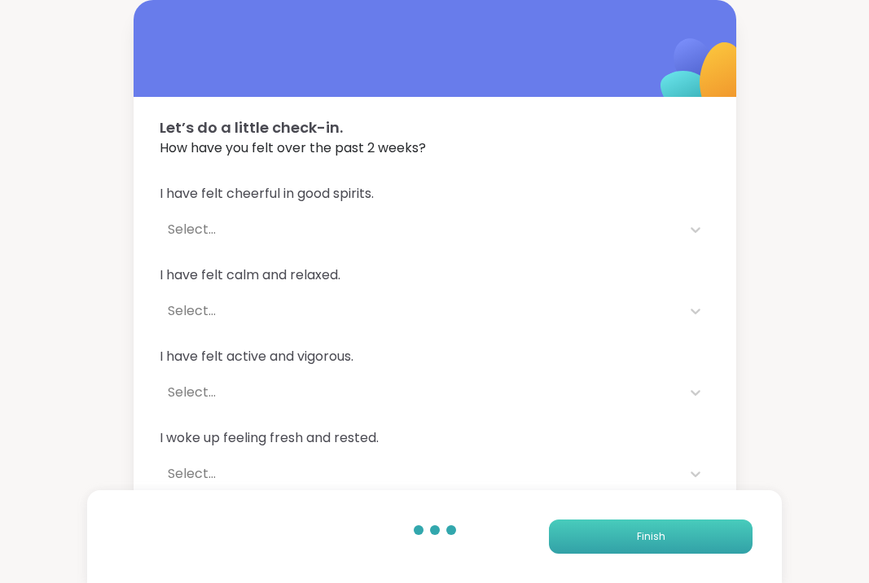
click at [617, 530] on button "Finish" at bounding box center [651, 537] width 204 height 34
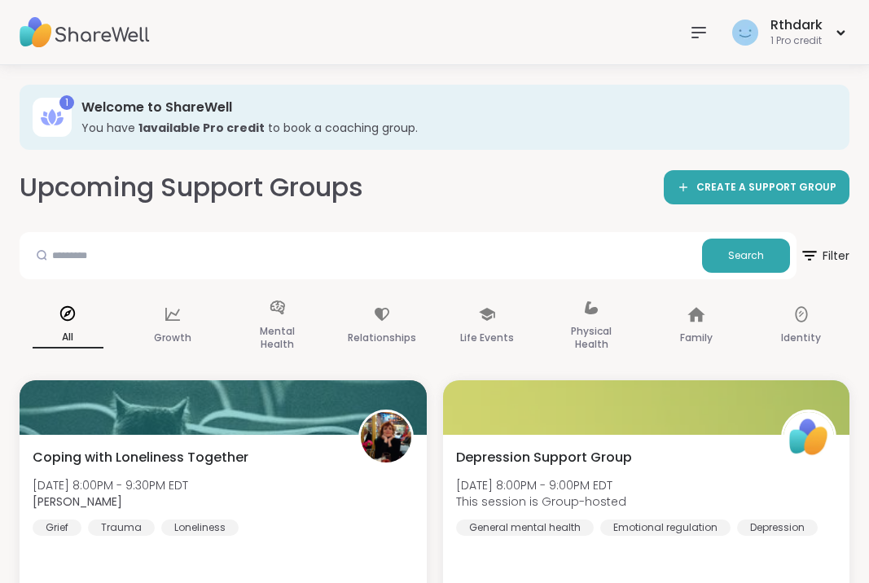
click at [99, 42] on img at bounding box center [85, 32] width 130 height 57
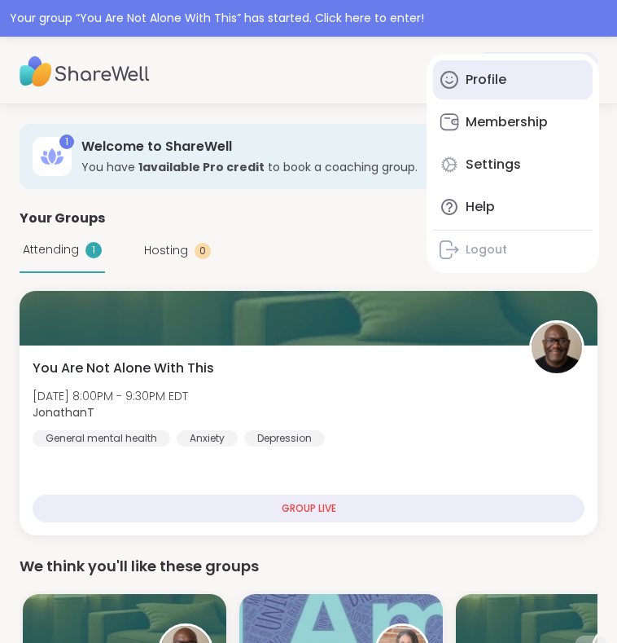
click at [509, 91] on link "Profile" at bounding box center [513, 79] width 160 height 39
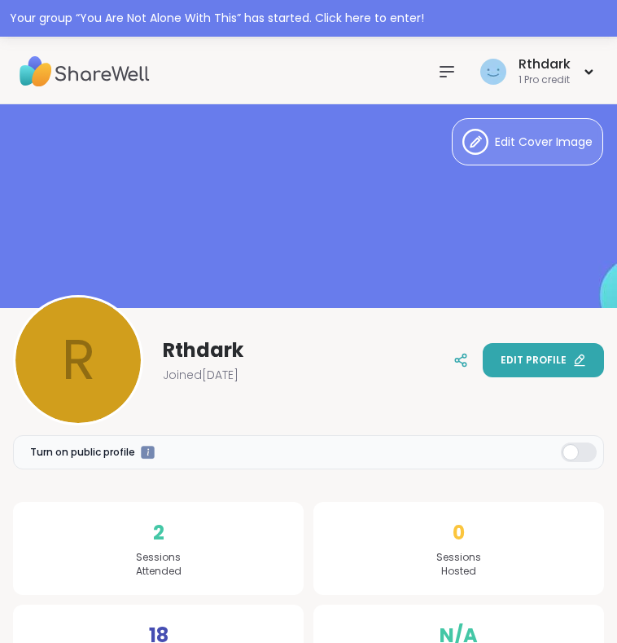
click at [527, 363] on span "Edit profile" at bounding box center [534, 360] width 66 height 15
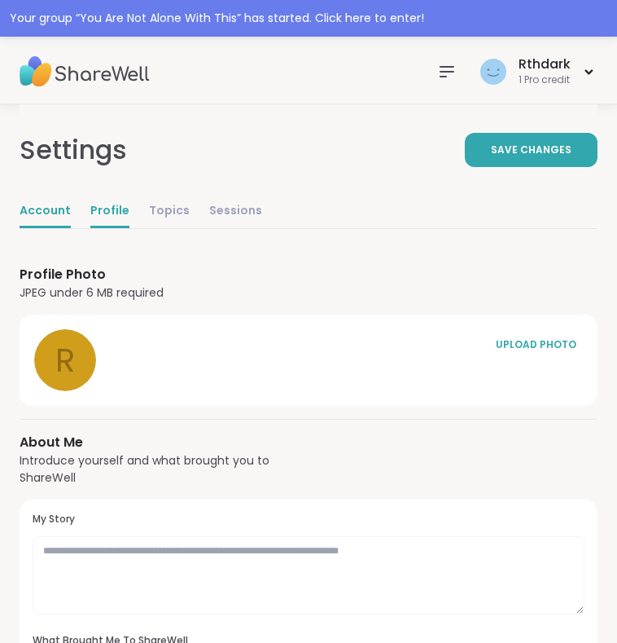
click at [44, 205] on link "Account" at bounding box center [45, 211] width 51 height 33
select select "**"
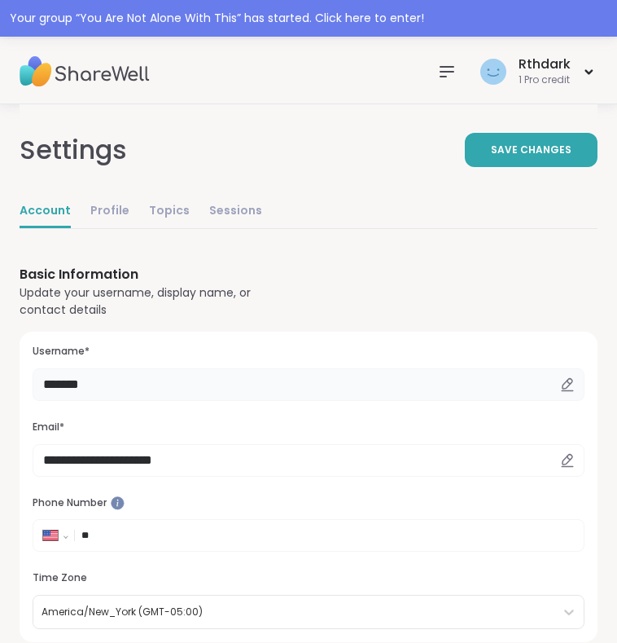
drag, startPoint x: 137, startPoint y: 380, endPoint x: -38, endPoint y: 386, distance: 175.2
type input "*********"
click at [528, 149] on span "Save Changes" at bounding box center [531, 150] width 81 height 15
